Goal: Task Accomplishment & Management: Complete application form

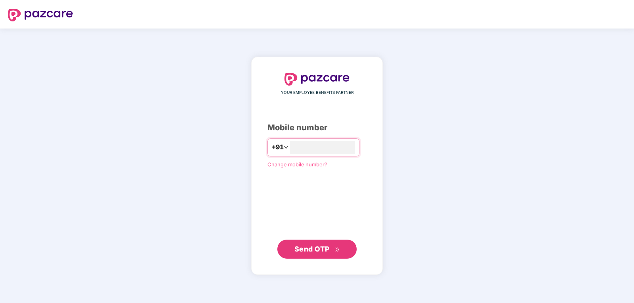
type input "**********"
click at [310, 250] on span "Send OTP" at bounding box center [311, 249] width 35 height 8
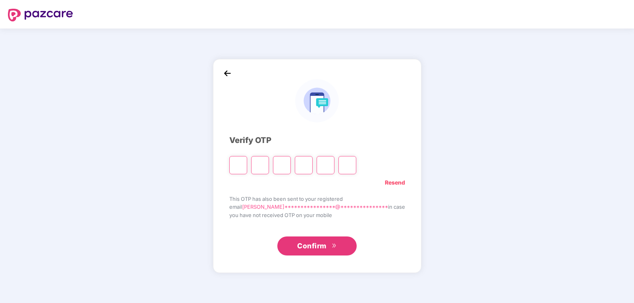
type input "*"
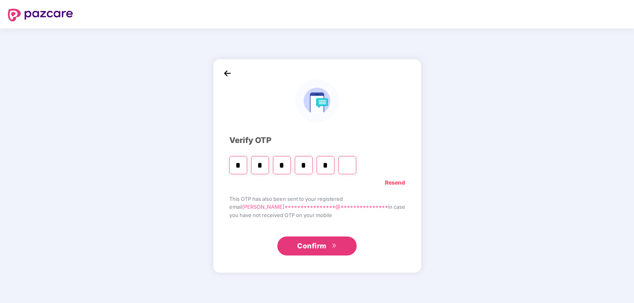
type input "*"
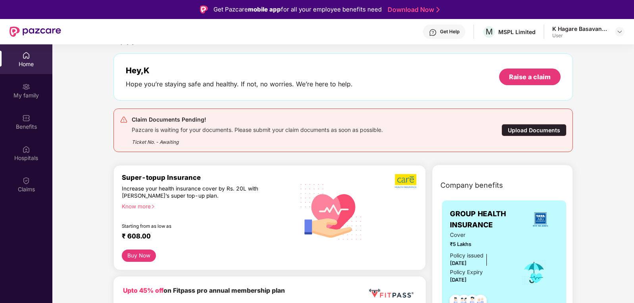
scroll to position [79, 0]
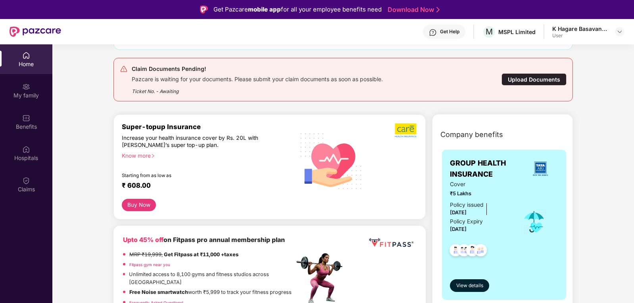
click at [542, 88] on div "Claim Documents Pending! Pazcare is waiting for your documents. Please submit y…" at bounding box center [343, 79] width 446 height 31
click at [545, 83] on div "Upload Documents" at bounding box center [533, 79] width 65 height 12
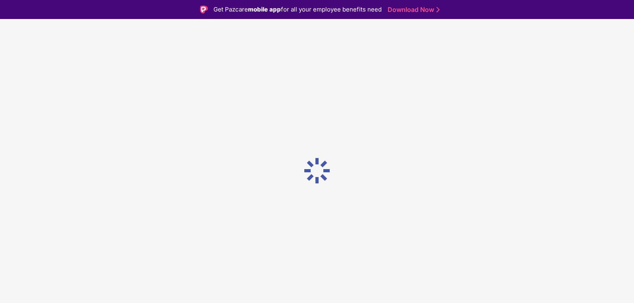
scroll to position [0, 0]
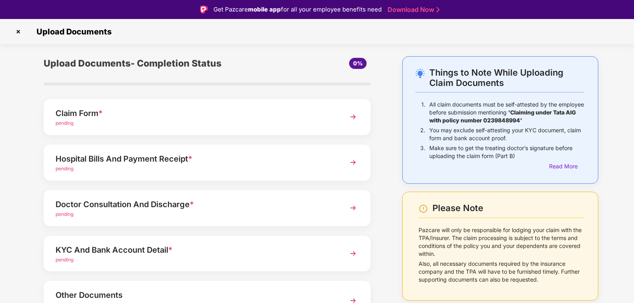
click at [177, 123] on div "pending" at bounding box center [195, 124] width 278 height 8
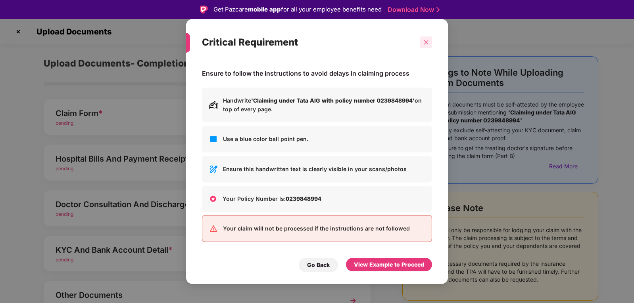
click at [427, 44] on icon "close" at bounding box center [426, 43] width 6 height 6
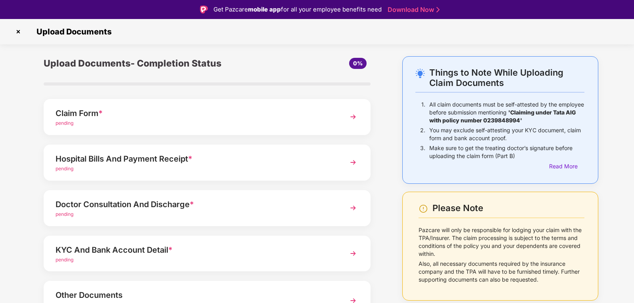
click at [79, 120] on div "pending" at bounding box center [195, 124] width 278 height 8
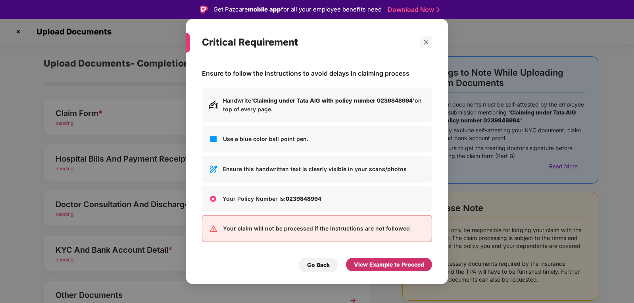
click at [398, 267] on div "View Example to Proceed" at bounding box center [389, 265] width 70 height 9
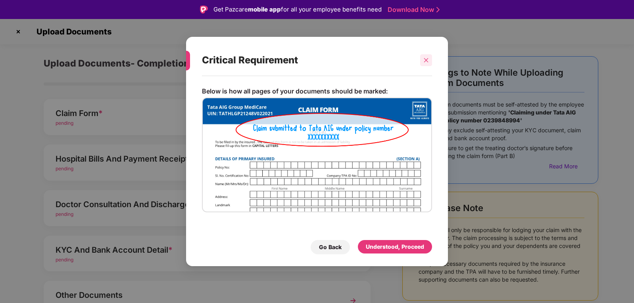
click at [421, 63] on div at bounding box center [426, 60] width 12 height 12
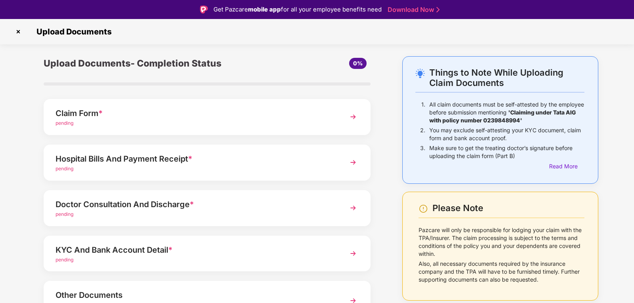
click at [145, 129] on div "Claim Form * pending" at bounding box center [207, 117] width 327 height 36
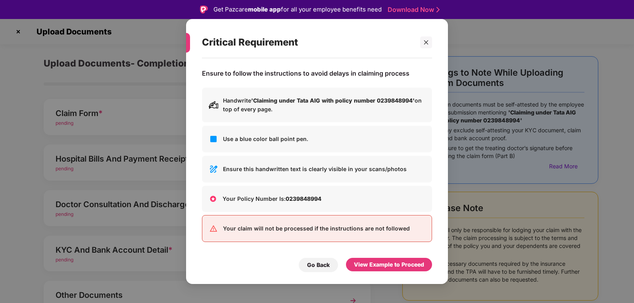
click at [326, 58] on div "Ensure to follow the instructions to avoid delays in claiming process Handwrite…" at bounding box center [317, 167] width 262 height 218
drag, startPoint x: 252, startPoint y: 49, endPoint x: 421, endPoint y: 39, distance: 168.5
click at [430, 37] on div "Critical Requirement" at bounding box center [317, 42] width 230 height 31
click at [255, 55] on div "Critical Requirement" at bounding box center [307, 42] width 211 height 31
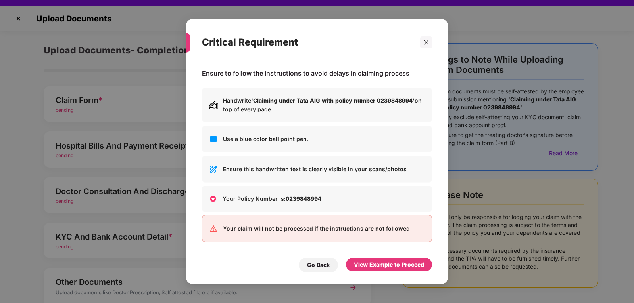
scroll to position [19, 0]
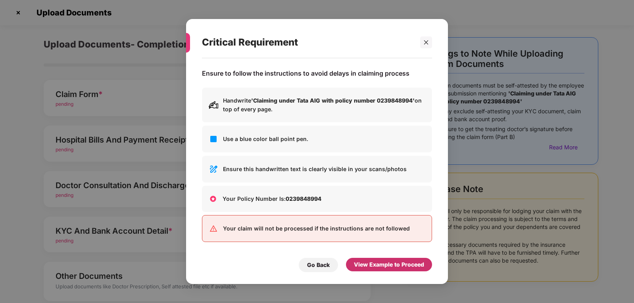
click at [388, 264] on div "View Example to Proceed" at bounding box center [389, 265] width 70 height 9
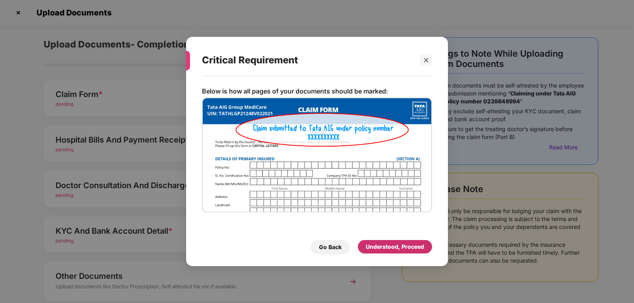
click at [385, 252] on div "Understood, Proceed" at bounding box center [395, 246] width 74 height 13
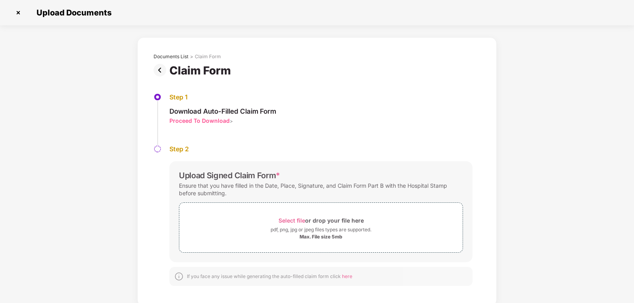
scroll to position [3, 0]
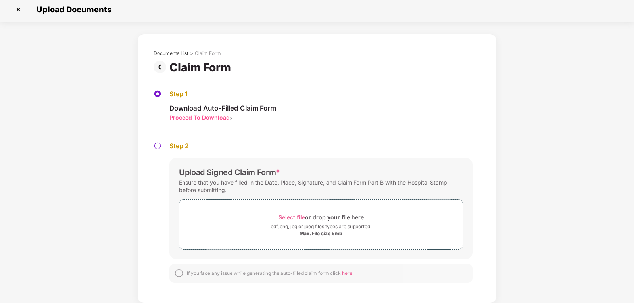
click at [196, 117] on div "Proceed To Download" at bounding box center [199, 118] width 60 height 8
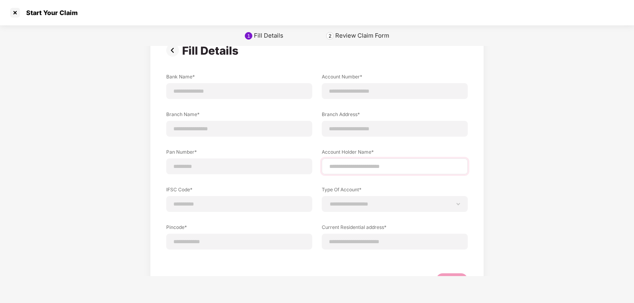
scroll to position [0, 0]
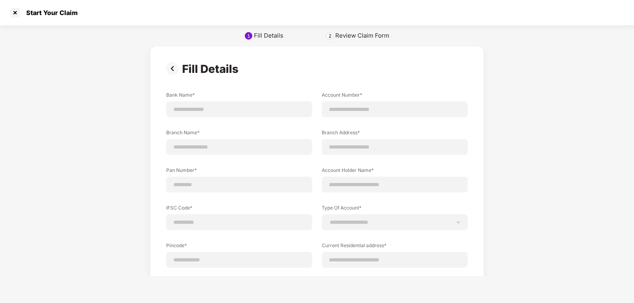
click at [16, 15] on div at bounding box center [15, 12] width 13 height 13
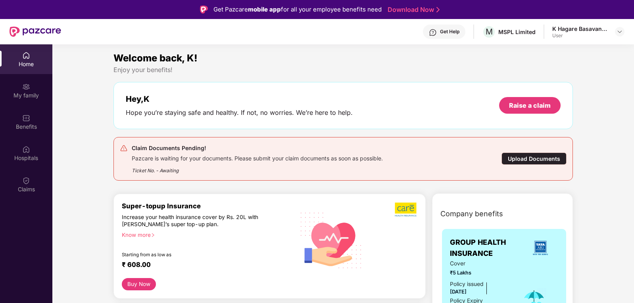
click at [524, 160] on div "Upload Documents" at bounding box center [533, 159] width 65 height 12
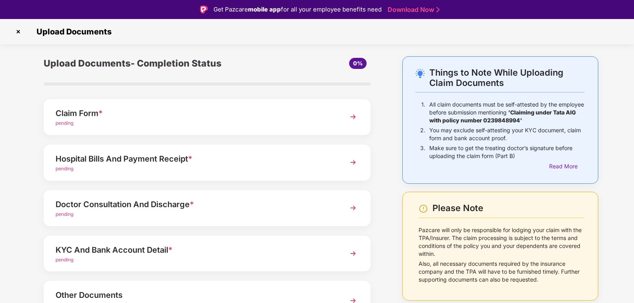
click at [228, 121] on div "pending" at bounding box center [195, 124] width 278 height 8
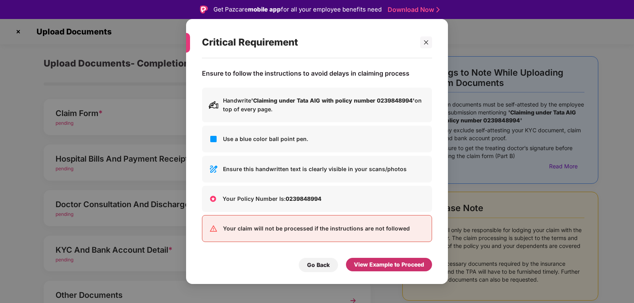
scroll to position [19, 0]
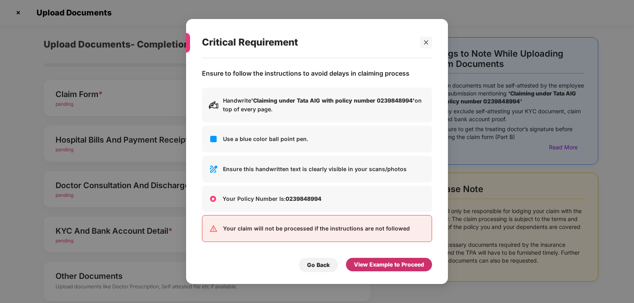
click at [387, 262] on div "View Example to Proceed" at bounding box center [389, 265] width 70 height 9
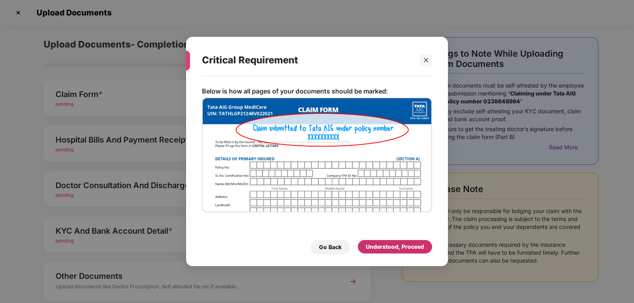
click at [416, 250] on div "Understood, Proceed" at bounding box center [395, 247] width 58 height 9
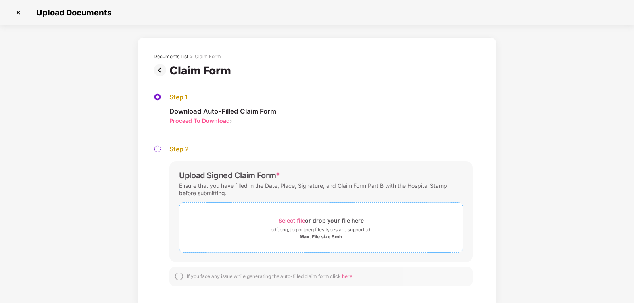
click at [336, 223] on div "Select file or drop your file here" at bounding box center [320, 220] width 85 height 11
click at [315, 226] on div "Select file or drop your file here" at bounding box center [320, 220] width 85 height 11
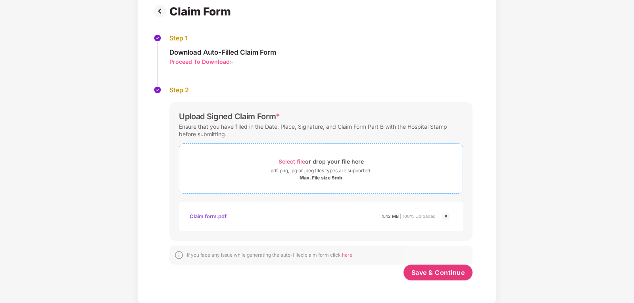
scroll to position [61, 0]
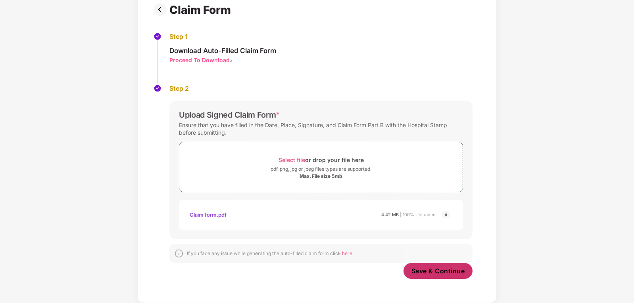
click at [425, 272] on span "Save & Continue" at bounding box center [438, 271] width 54 height 9
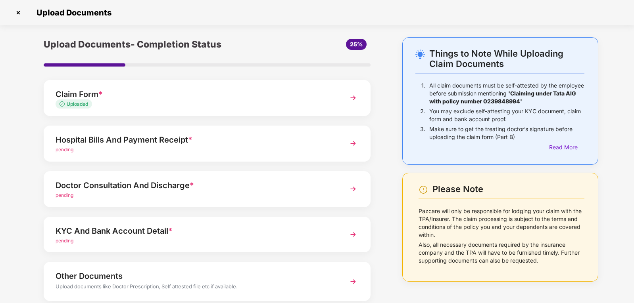
click at [291, 149] on div "pending" at bounding box center [195, 150] width 278 height 8
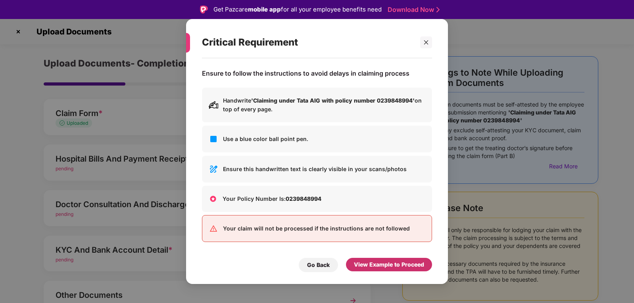
click at [363, 263] on div "View Example to Proceed" at bounding box center [389, 265] width 70 height 9
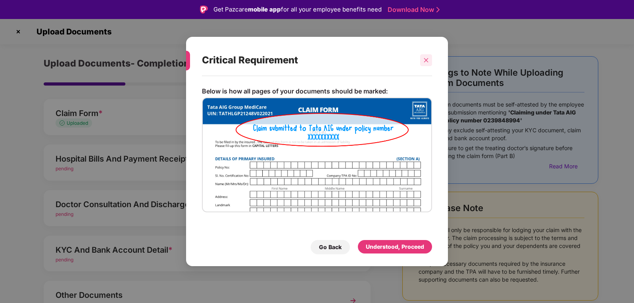
click at [421, 63] on div at bounding box center [426, 60] width 12 height 12
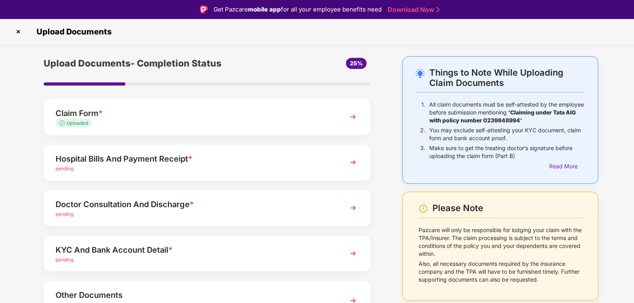
click at [276, 171] on div "pending" at bounding box center [195, 169] width 278 height 8
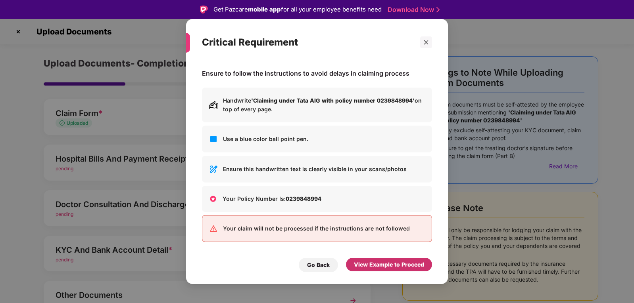
click at [402, 264] on div "View Example to Proceed" at bounding box center [389, 265] width 70 height 9
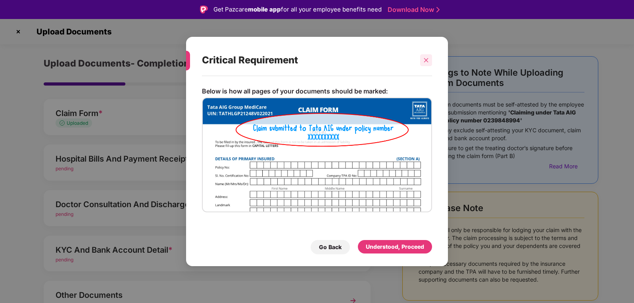
click at [429, 59] on div at bounding box center [426, 60] width 12 height 12
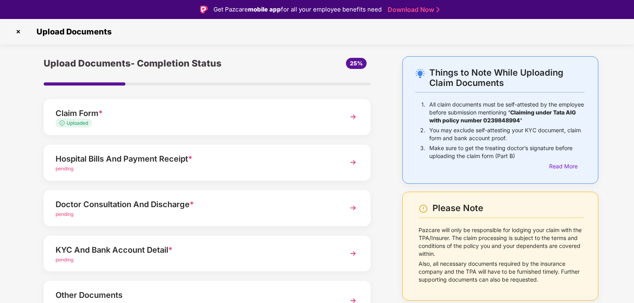
click at [352, 210] on img at bounding box center [353, 208] width 14 height 14
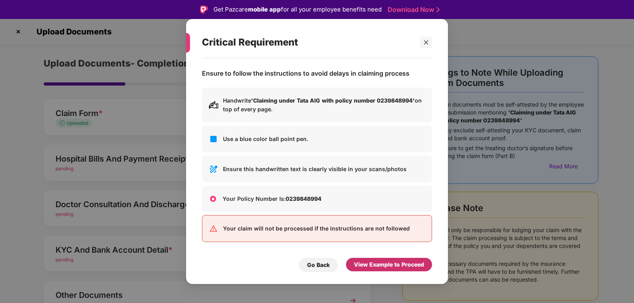
click at [396, 265] on div "View Example to Proceed" at bounding box center [389, 265] width 70 height 9
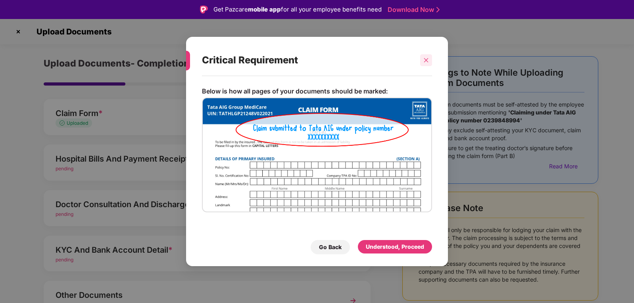
click at [421, 57] on div at bounding box center [426, 60] width 12 height 12
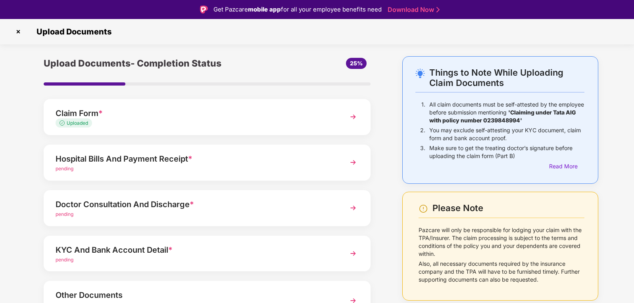
click at [350, 163] on img at bounding box center [353, 163] width 14 height 14
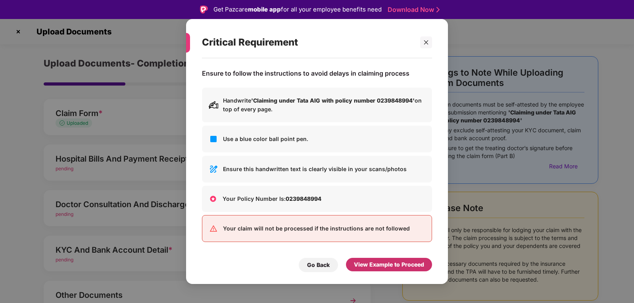
click at [385, 262] on div "View Example to Proceed" at bounding box center [389, 265] width 70 height 9
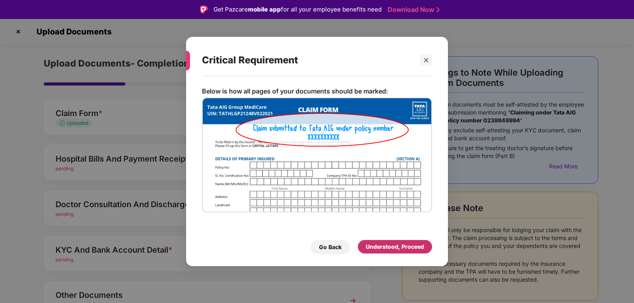
click at [361, 244] on div "Understood, Proceed" at bounding box center [395, 246] width 74 height 13
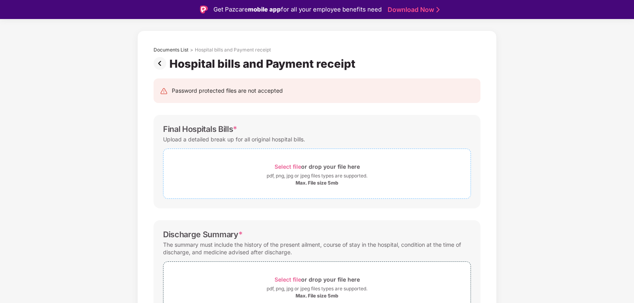
scroll to position [40, 0]
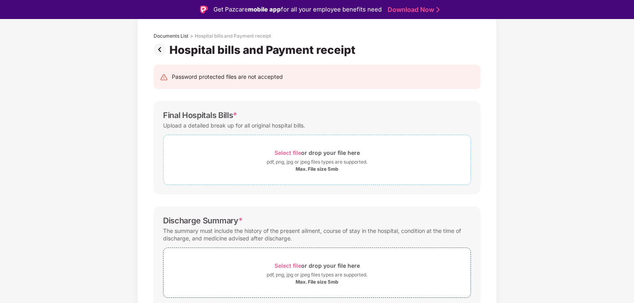
click at [309, 164] on div "pdf, png, jpg or jpeg files types are supported." at bounding box center [317, 162] width 101 height 8
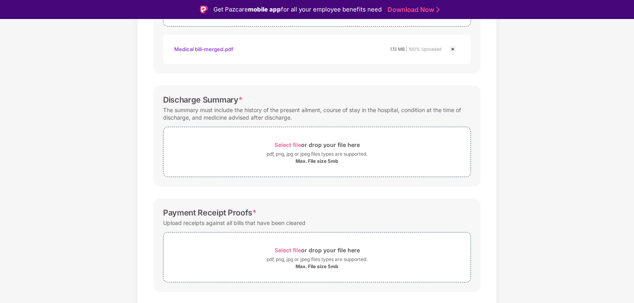
scroll to position [159, 0]
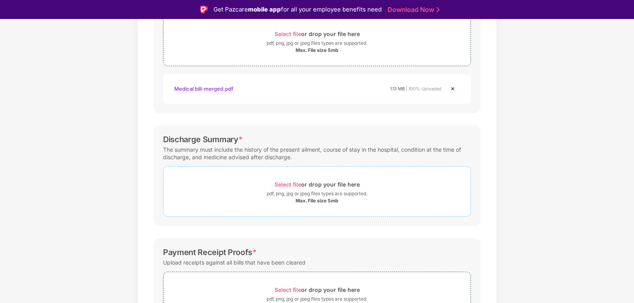
click at [298, 197] on div "pdf, png, jpg or jpeg files types are supported." at bounding box center [317, 194] width 101 height 8
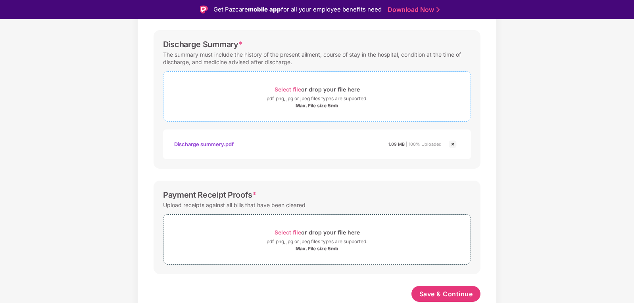
scroll to position [254, 0]
click at [313, 237] on div "Select file or drop your file here" at bounding box center [317, 232] width 85 height 11
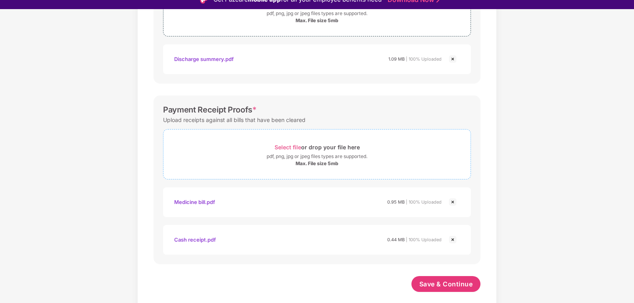
scroll to position [19, 0]
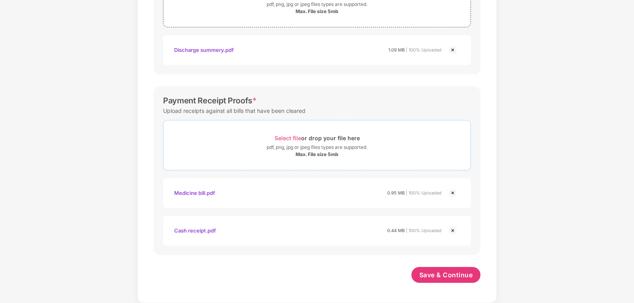
click at [311, 139] on div "Select file or drop your file here" at bounding box center [317, 138] width 85 height 11
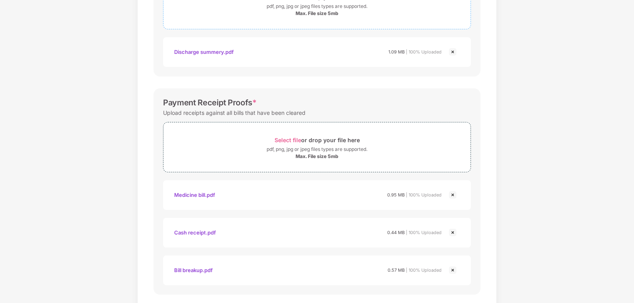
scroll to position [367, 0]
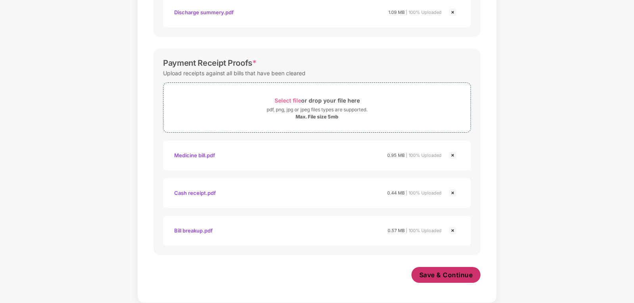
click at [435, 277] on span "Save & Continue" at bounding box center [446, 275] width 54 height 9
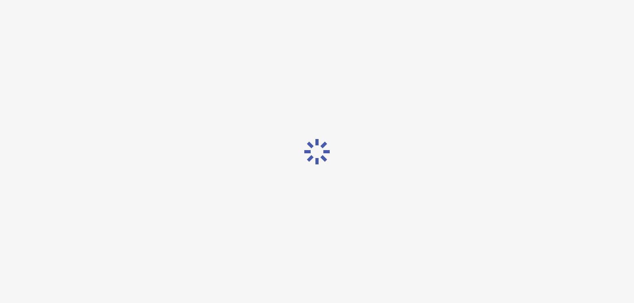
scroll to position [0, 0]
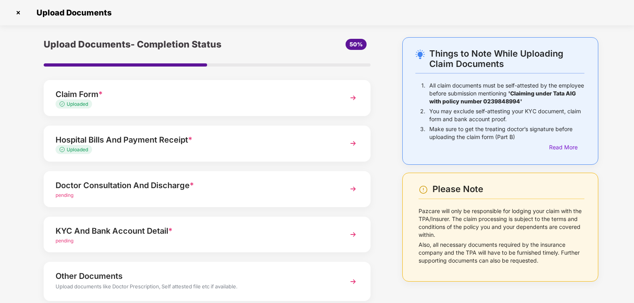
click at [244, 188] on div "Doctor Consultation And Discharge *" at bounding box center [195, 185] width 278 height 13
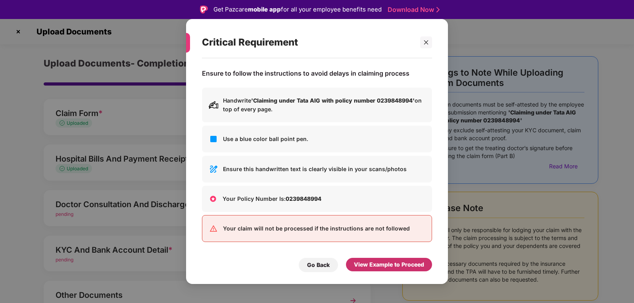
click at [357, 267] on div "View Example to Proceed" at bounding box center [389, 265] width 70 height 9
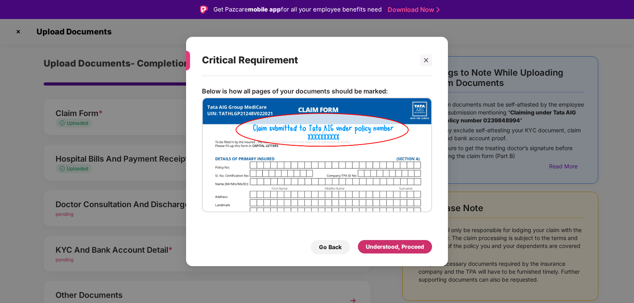
click at [373, 249] on div "Understood, Proceed" at bounding box center [395, 247] width 58 height 9
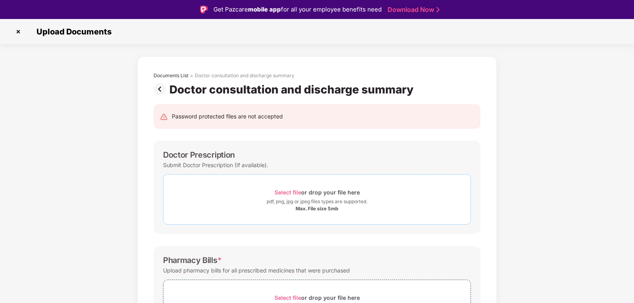
click at [311, 197] on div "Select file or drop your file here" at bounding box center [317, 192] width 85 height 11
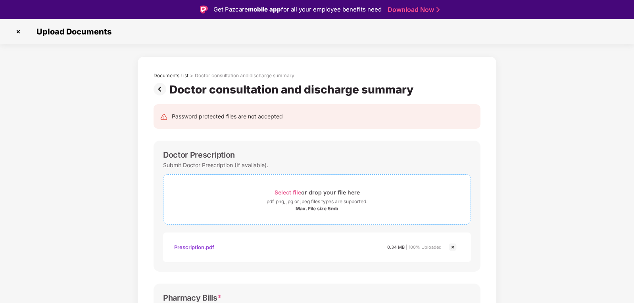
click at [311, 196] on div "Select file or drop your file here" at bounding box center [317, 192] width 85 height 11
click at [304, 202] on div "pdf, png, jpg or jpeg files types are supported." at bounding box center [317, 202] width 101 height 8
click at [290, 195] on span "Select file" at bounding box center [288, 192] width 27 height 7
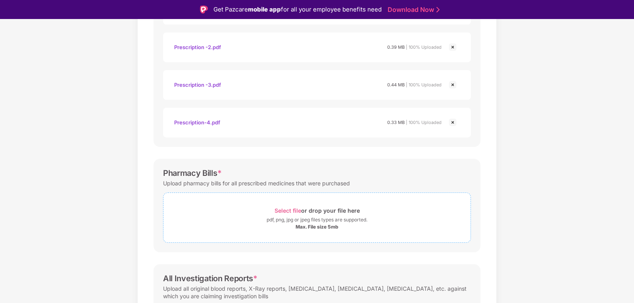
scroll to position [278, 0]
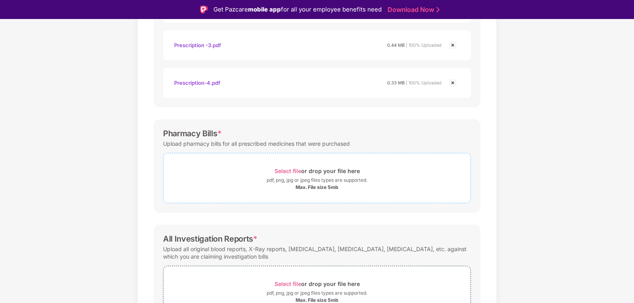
click at [293, 171] on span "Select file" at bounding box center [288, 171] width 27 height 7
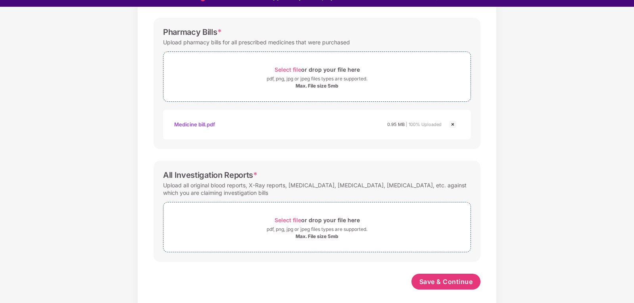
scroll to position [19, 0]
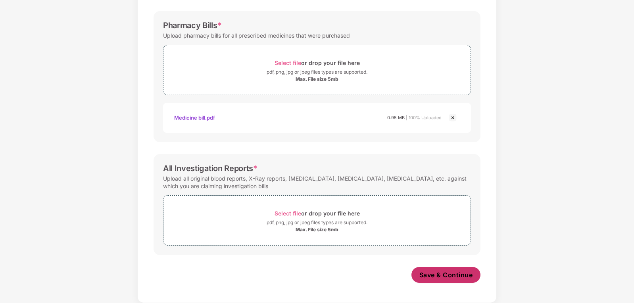
click at [433, 276] on span "Save & Continue" at bounding box center [446, 275] width 54 height 9
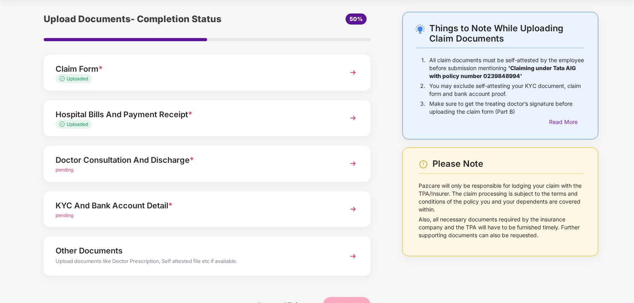
scroll to position [40, 0]
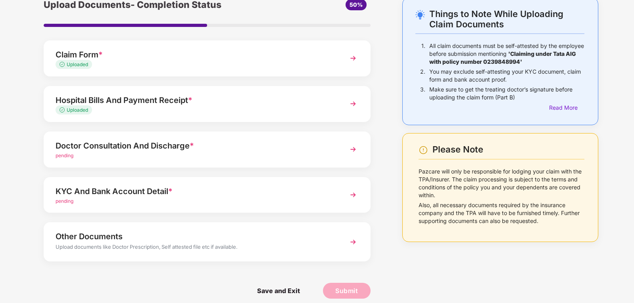
click at [217, 158] on div "pending" at bounding box center [195, 156] width 278 height 8
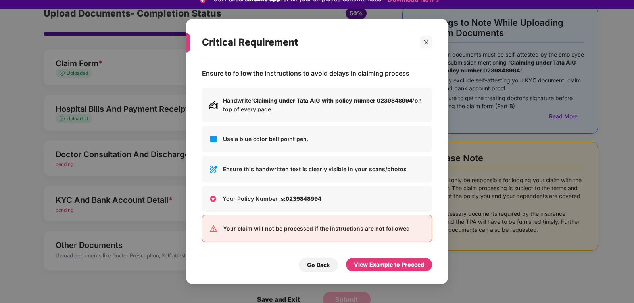
scroll to position [19, 0]
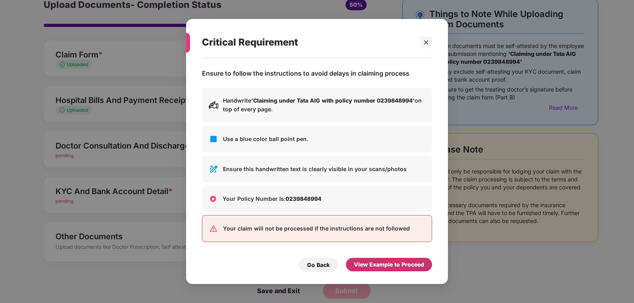
click at [379, 264] on div "View Example to Proceed" at bounding box center [389, 265] width 70 height 9
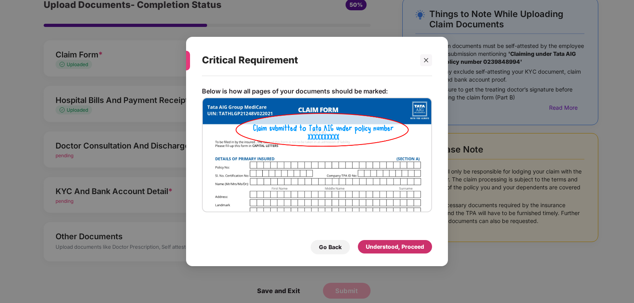
click at [371, 246] on div "Understood, Proceed" at bounding box center [395, 247] width 58 height 9
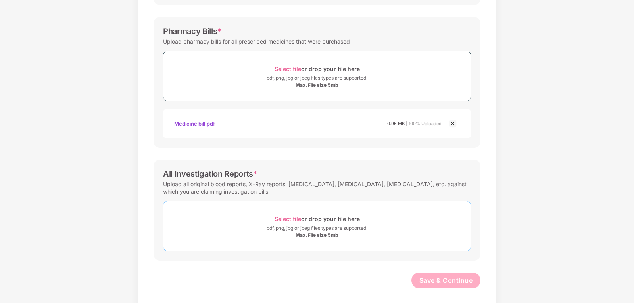
scroll to position [365, 0]
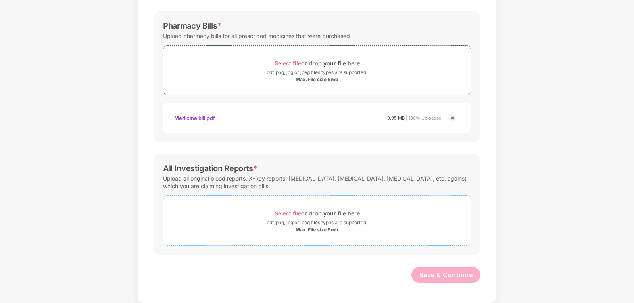
click at [290, 213] on span "Select file" at bounding box center [288, 213] width 27 height 7
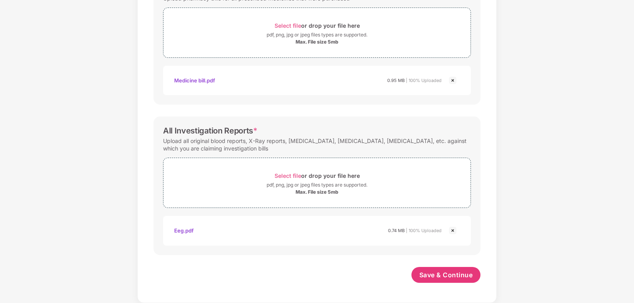
scroll to position [403, 0]
click at [441, 276] on span "Save & Continue" at bounding box center [446, 275] width 54 height 9
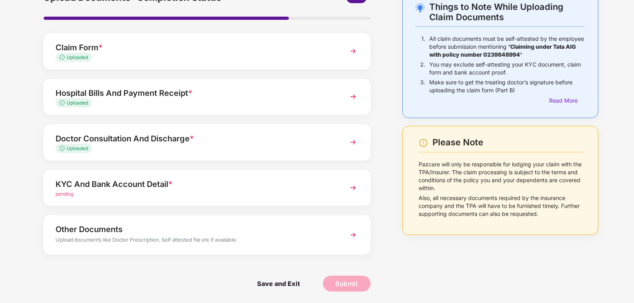
scroll to position [47, 0]
click at [162, 191] on div "pending" at bounding box center [195, 194] width 278 height 8
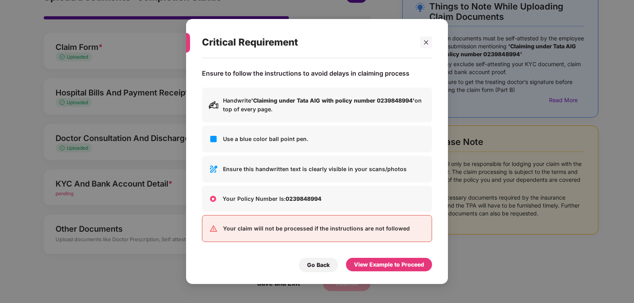
scroll to position [0, 0]
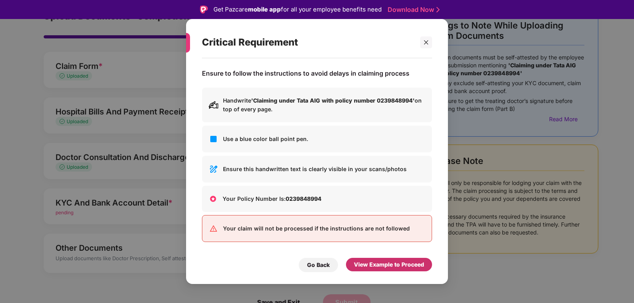
click at [386, 267] on div "View Example to Proceed" at bounding box center [389, 265] width 70 height 9
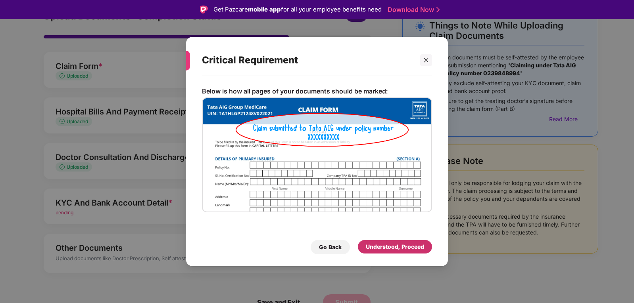
click at [412, 246] on div "Understood, Proceed" at bounding box center [395, 247] width 58 height 9
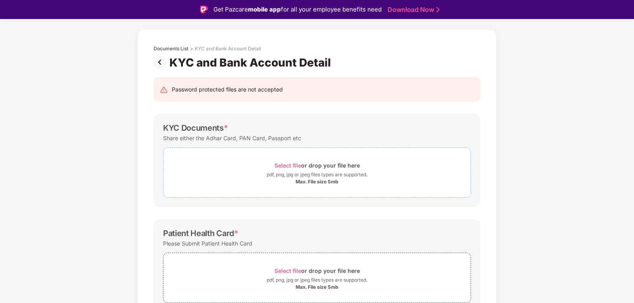
scroll to position [40, 0]
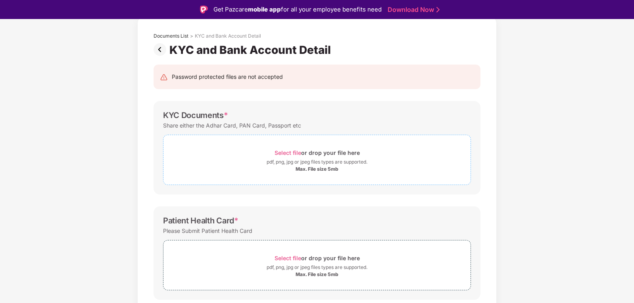
click at [290, 154] on span "Select file" at bounding box center [288, 153] width 27 height 7
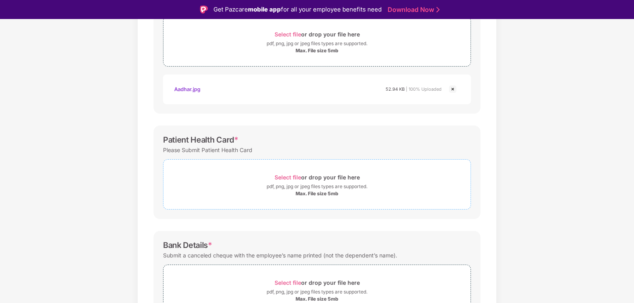
scroll to position [159, 0]
click at [293, 180] on span "Select file" at bounding box center [288, 177] width 27 height 7
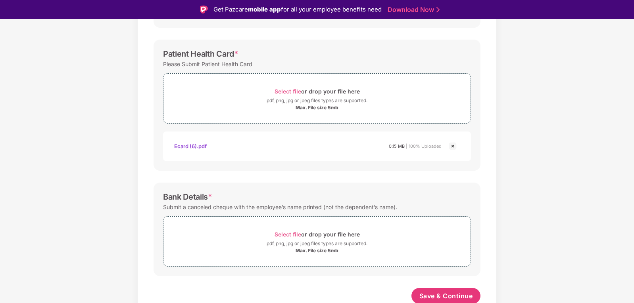
scroll to position [246, 0]
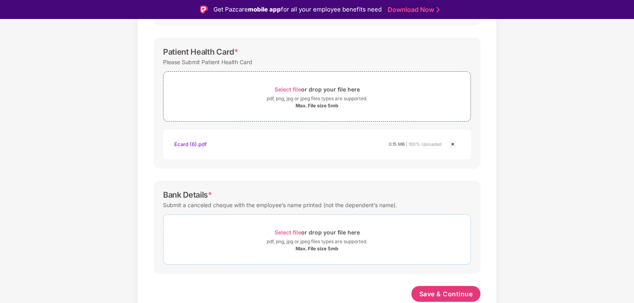
click at [294, 234] on span "Select file" at bounding box center [288, 232] width 27 height 7
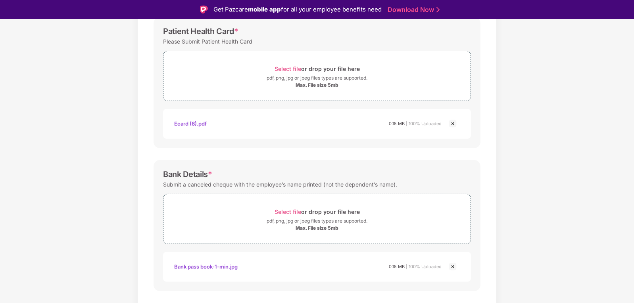
scroll to position [284, 0]
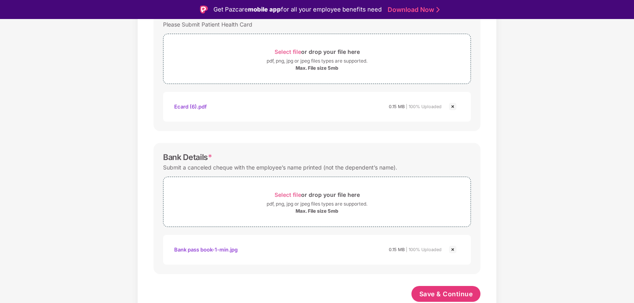
click at [210, 252] on div "Bank pass book-1-min.jpg" at bounding box center [205, 249] width 63 height 13
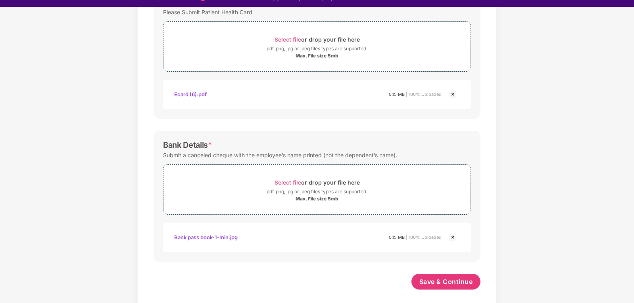
scroll to position [19, 0]
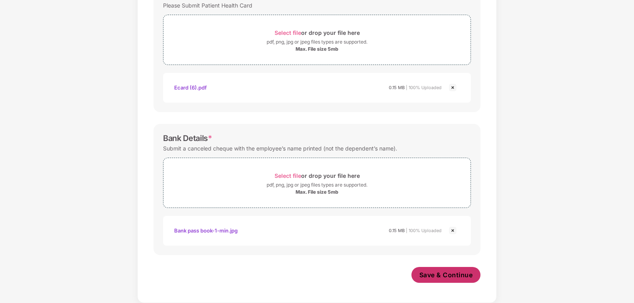
click at [451, 280] on span "Save & Continue" at bounding box center [446, 275] width 54 height 9
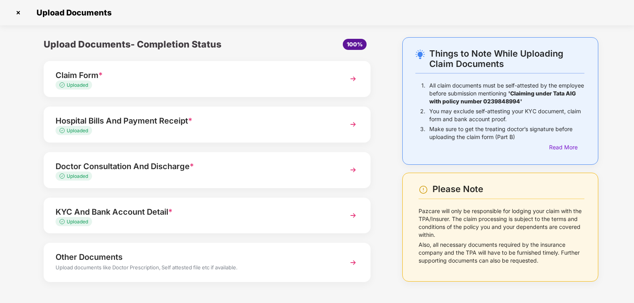
scroll to position [28, 0]
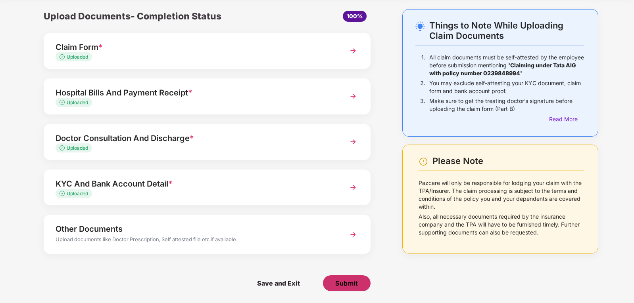
click at [347, 284] on span "Submit" at bounding box center [346, 283] width 23 height 9
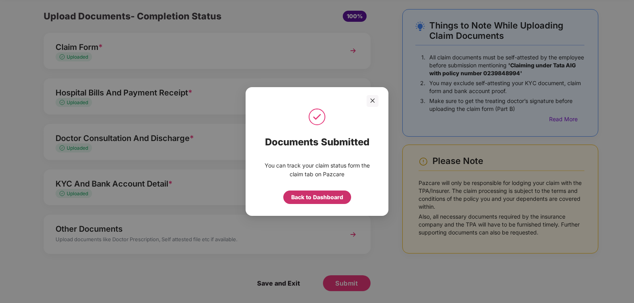
click at [325, 198] on div "Back to Dashboard" at bounding box center [317, 197] width 52 height 9
click at [325, 200] on div "Back to claim page" at bounding box center [317, 197] width 52 height 9
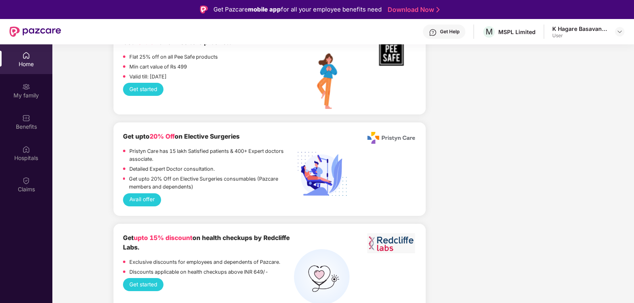
scroll to position [1031, 0]
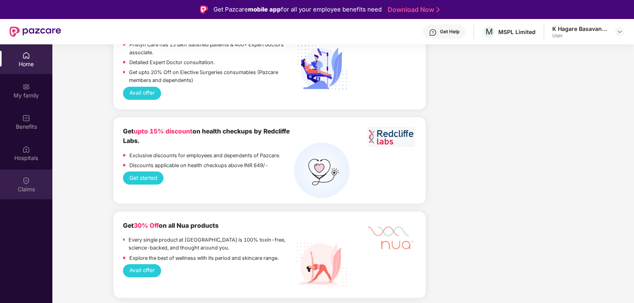
click at [29, 180] on img at bounding box center [26, 181] width 8 height 8
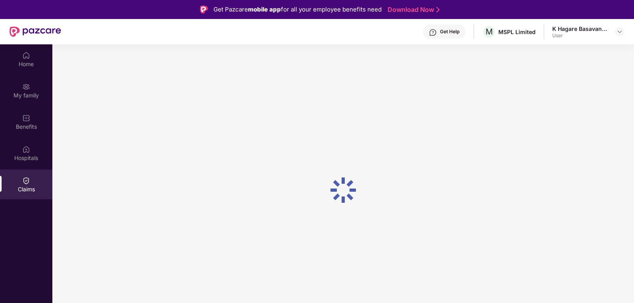
scroll to position [0, 0]
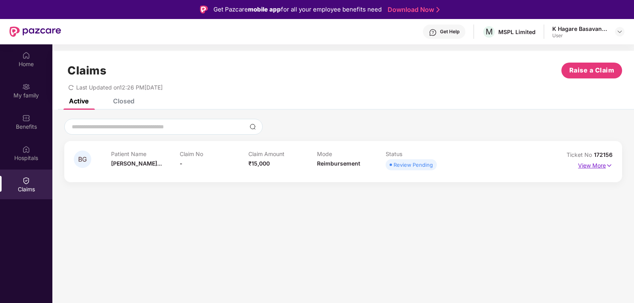
click at [609, 168] on img at bounding box center [609, 165] width 7 height 9
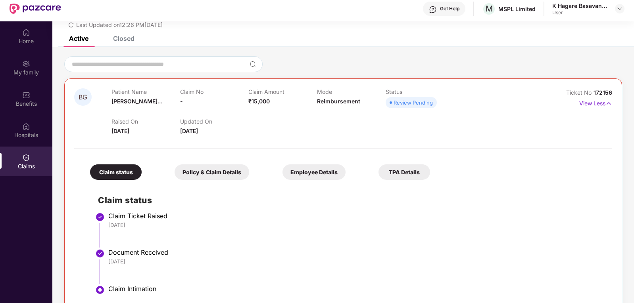
scroll to position [44, 0]
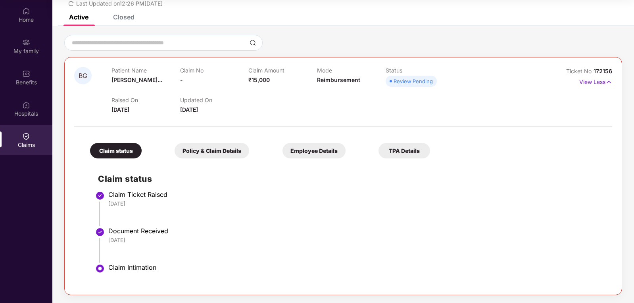
click at [196, 146] on div "Policy & Claim Details" at bounding box center [212, 150] width 75 height 15
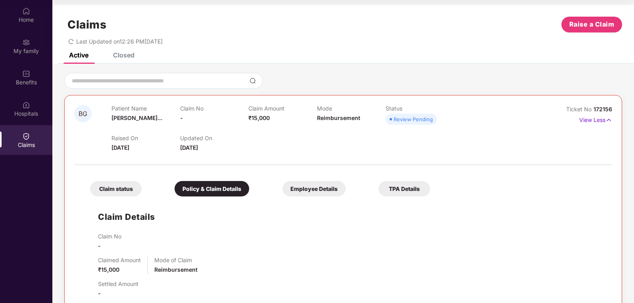
scroll to position [0, 0]
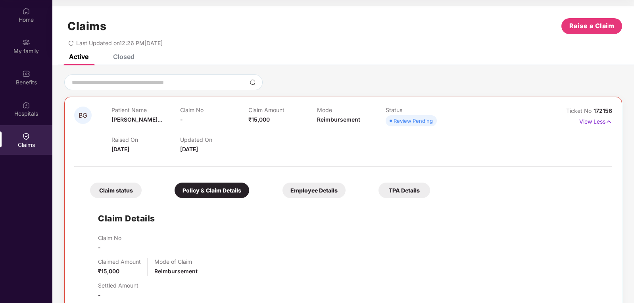
click at [282, 188] on div "Employee Details" at bounding box center [313, 190] width 63 height 15
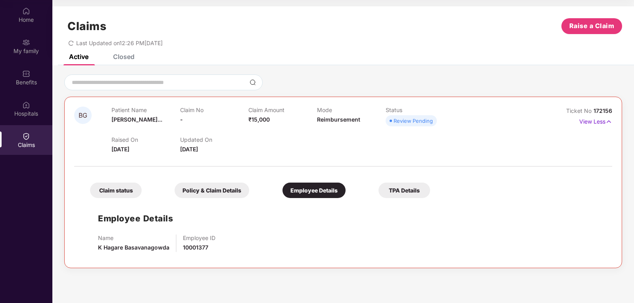
click at [378, 194] on div "TPA Details" at bounding box center [404, 190] width 52 height 15
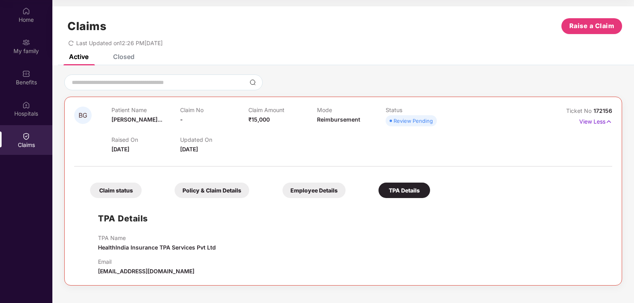
click at [175, 193] on div "Policy & Claim Details" at bounding box center [212, 190] width 75 height 15
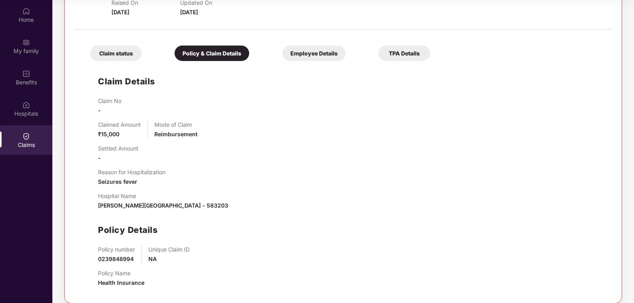
scroll to position [146, 0]
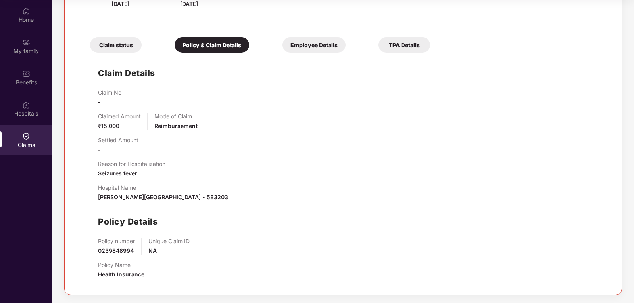
click at [93, 94] on div "Claim Details Claim No - Claimed Amount ₹15,000 Mode of Claim Reimbursement Set…" at bounding box center [343, 171] width 522 height 229
